Goal: Information Seeking & Learning: Learn about a topic

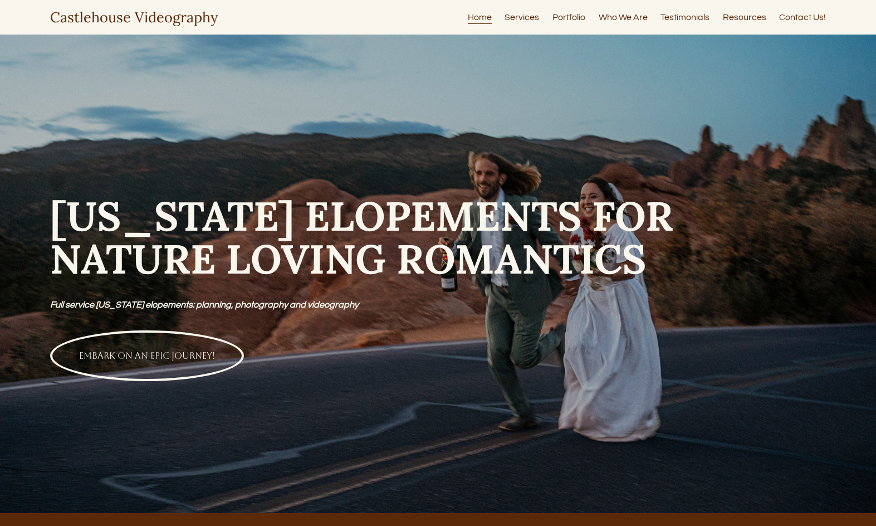
click at [525, 18] on link "Services" at bounding box center [522, 16] width 35 height 15
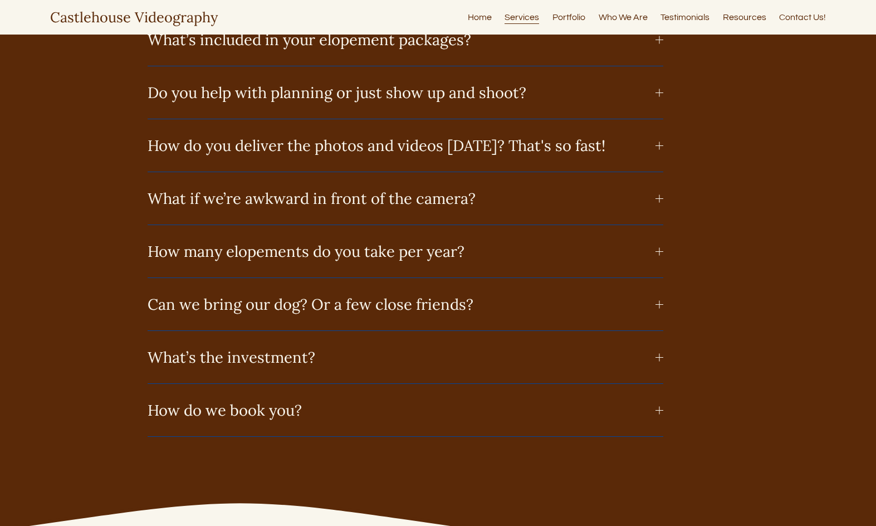
scroll to position [5478, 0]
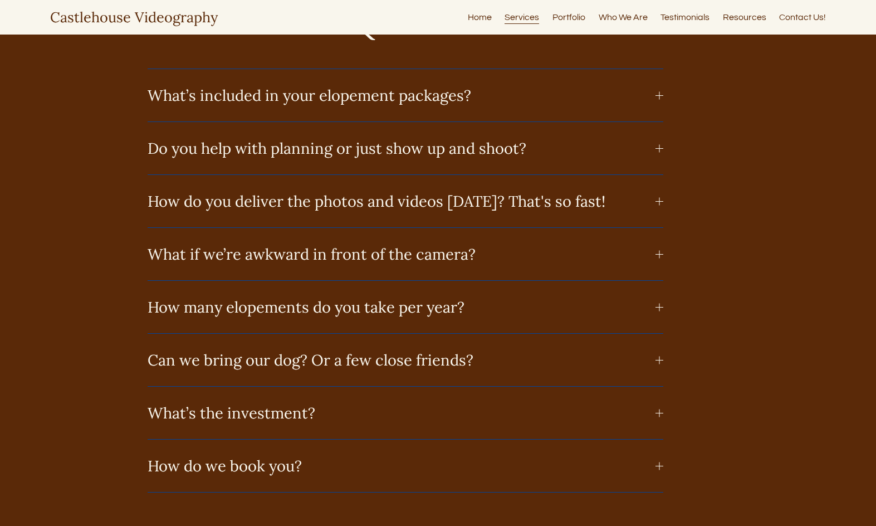
click at [661, 104] on button "What’s included in your elopement packages?" at bounding box center [405, 95] width 515 height 52
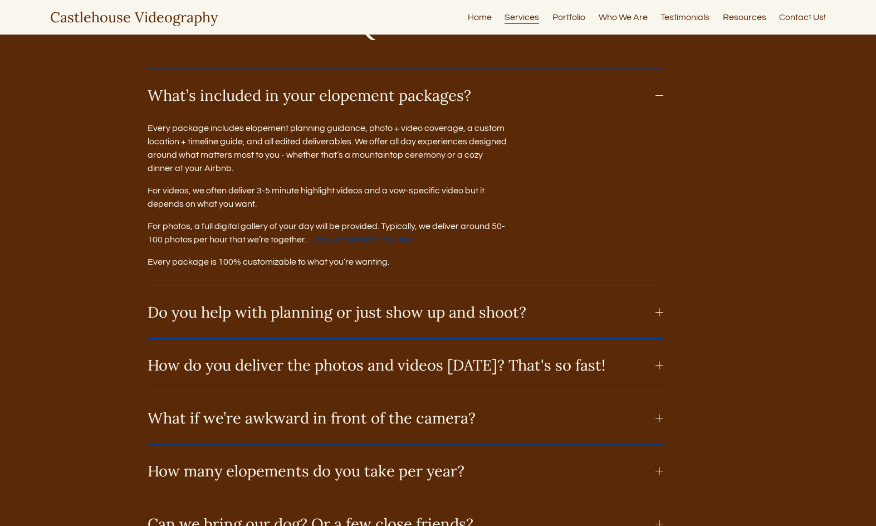
click at [661, 104] on button "What’s included in your elopement packages?" at bounding box center [405, 95] width 515 height 52
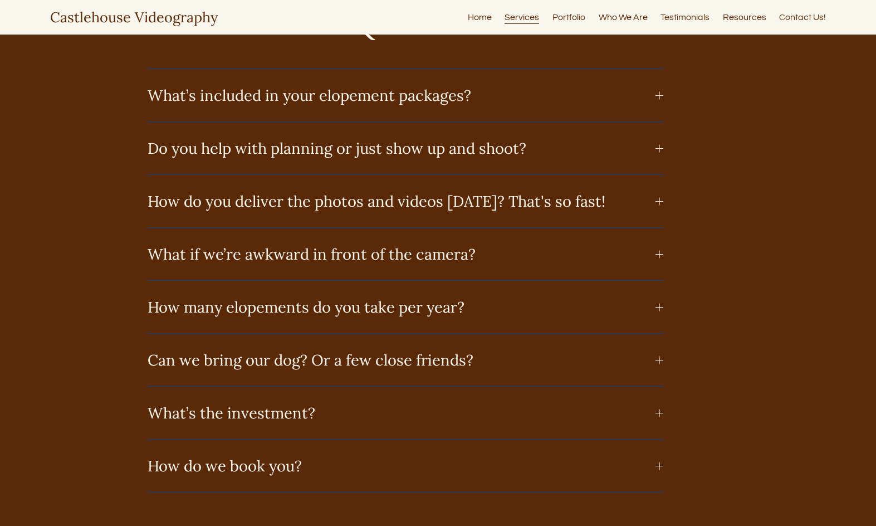
click at [655, 202] on div at bounding box center [659, 201] width 8 height 1
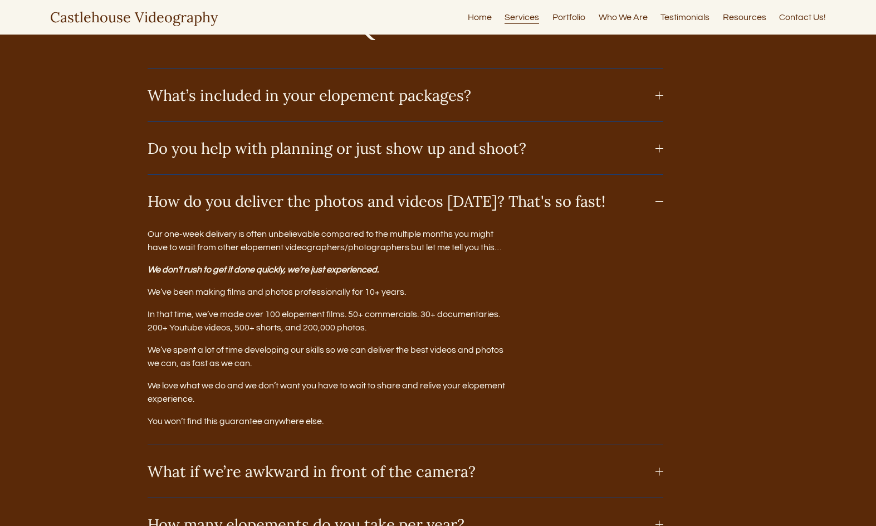
click at [655, 202] on div at bounding box center [659, 201] width 8 height 1
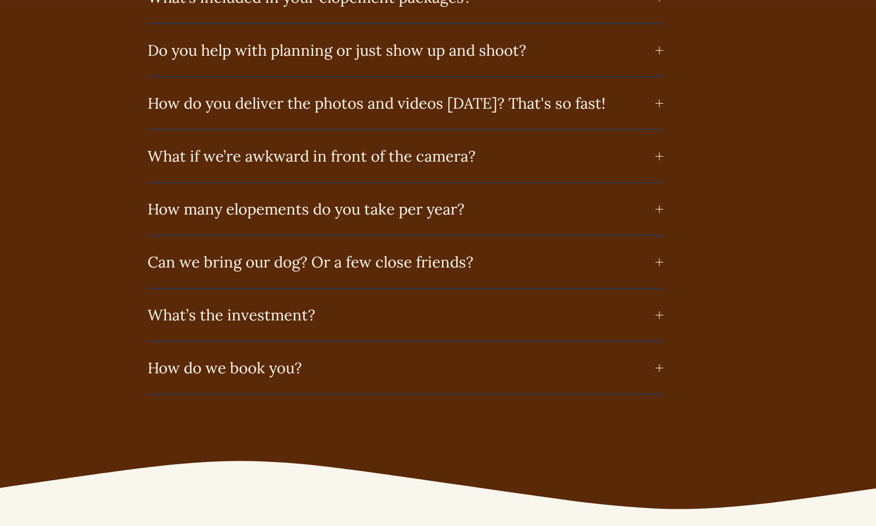
scroll to position [5589, 0]
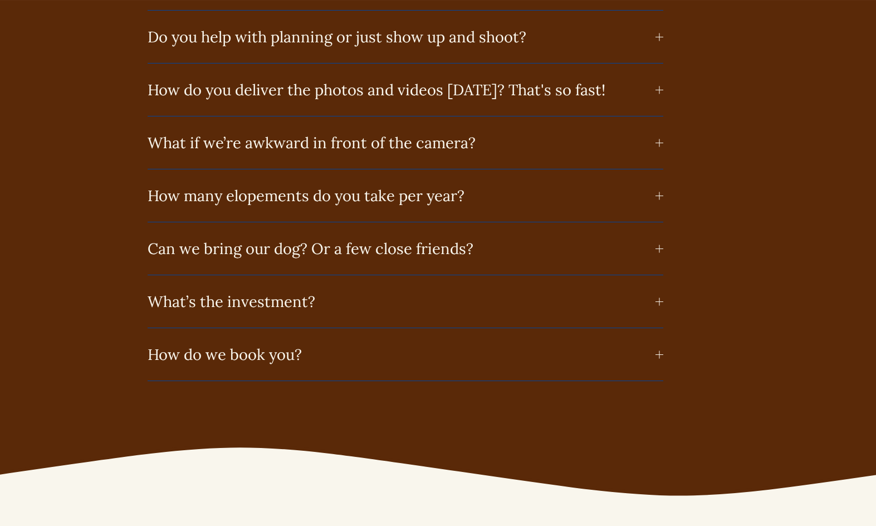
click at [659, 219] on button "How many elopements do you take per year?" at bounding box center [405, 195] width 515 height 52
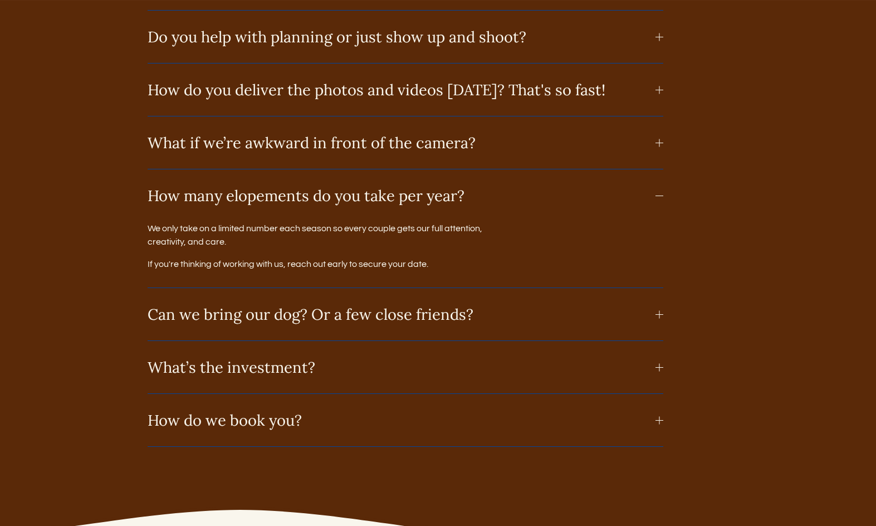
click at [659, 219] on button "How many elopements do you take per year?" at bounding box center [405, 195] width 515 height 52
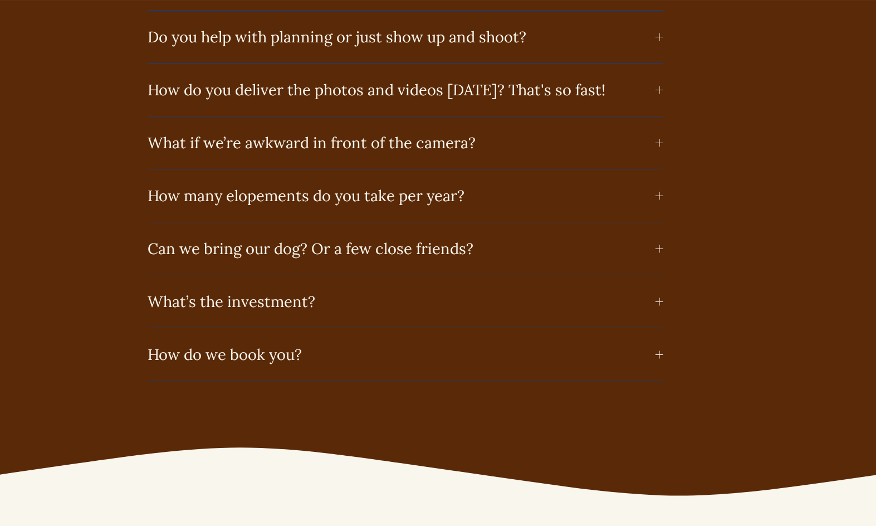
click at [662, 305] on div at bounding box center [659, 301] width 8 height 8
